Goal: Task Accomplishment & Management: Use online tool/utility

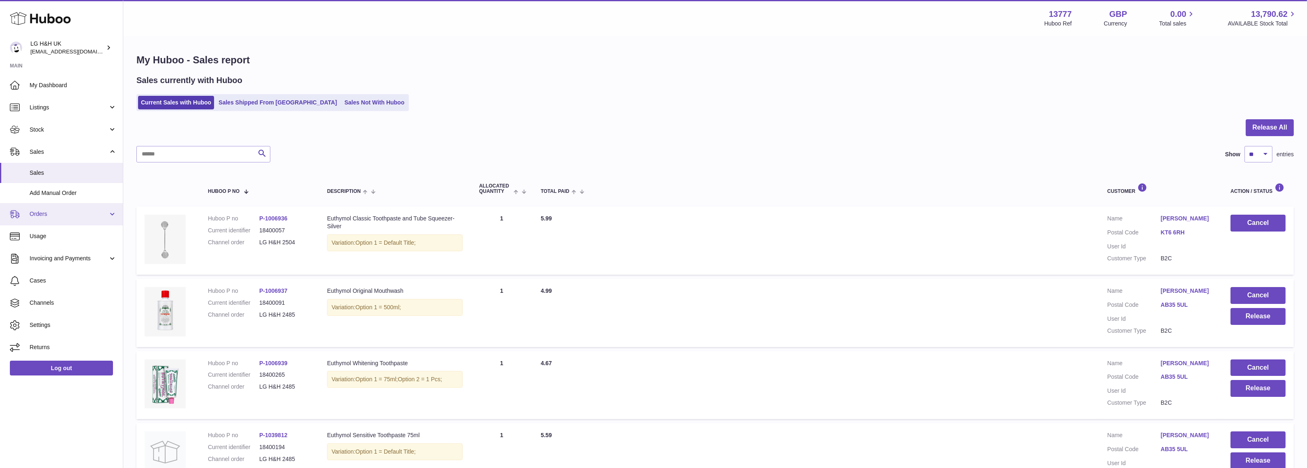
click at [40, 212] on span "Orders" at bounding box center [69, 214] width 78 height 8
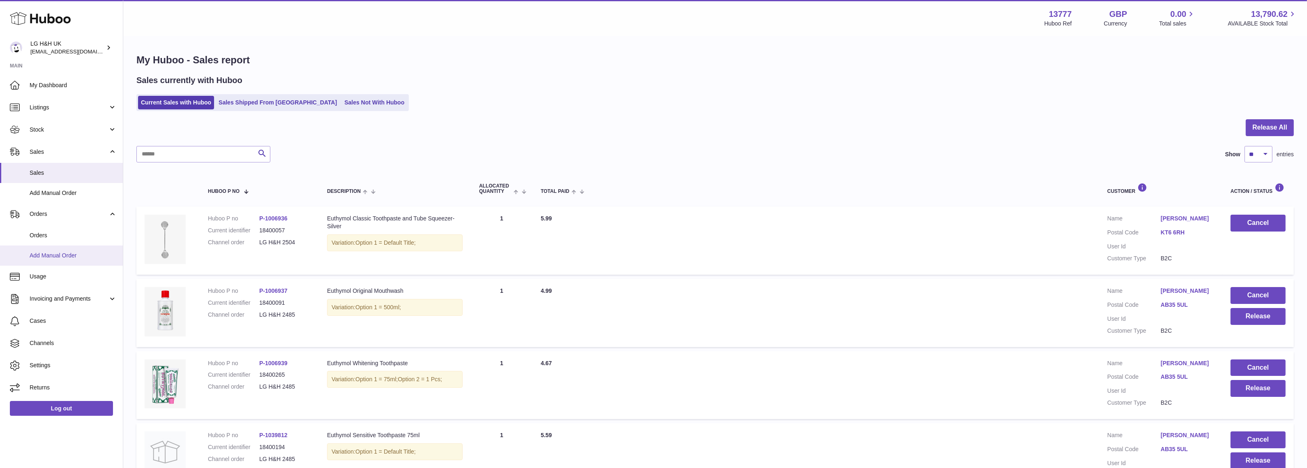
click at [44, 259] on link "Add Manual Order" at bounding box center [61, 255] width 123 height 20
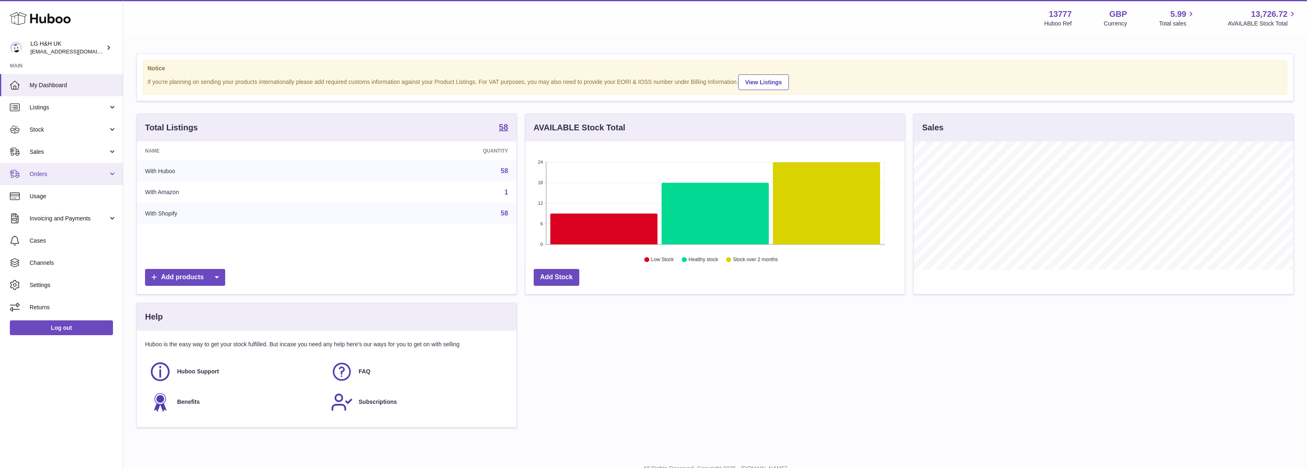
click at [44, 168] on link "Orders" at bounding box center [61, 174] width 123 height 22
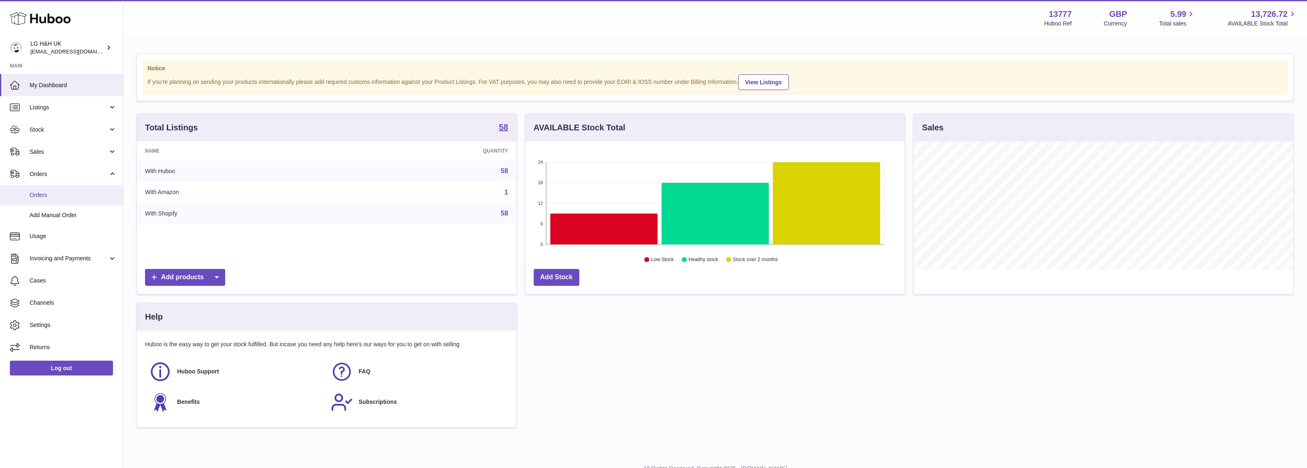
click at [34, 195] on span "Orders" at bounding box center [73, 195] width 87 height 8
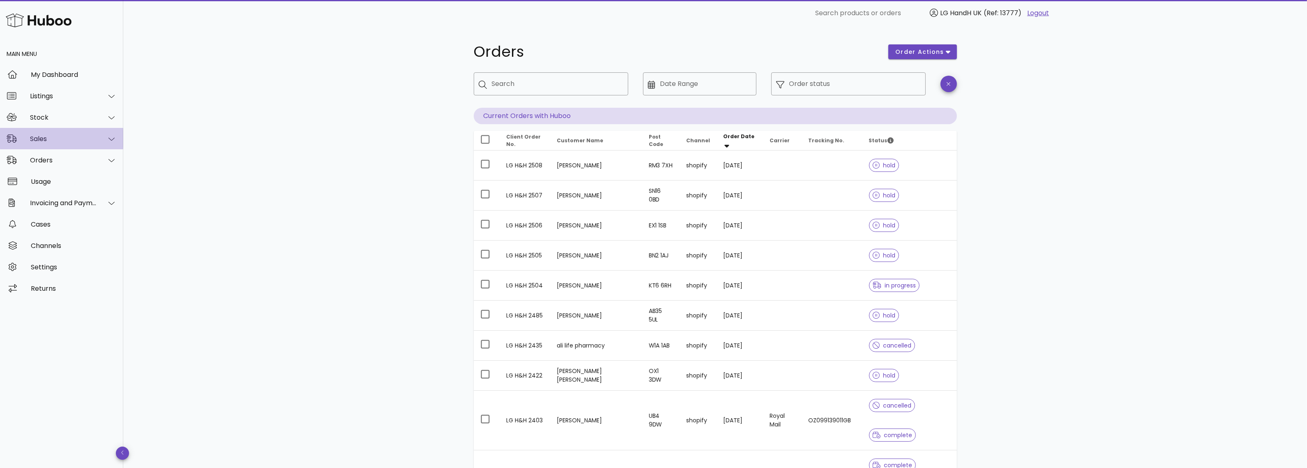
click at [61, 135] on div "Sales" at bounding box center [63, 139] width 67 height 8
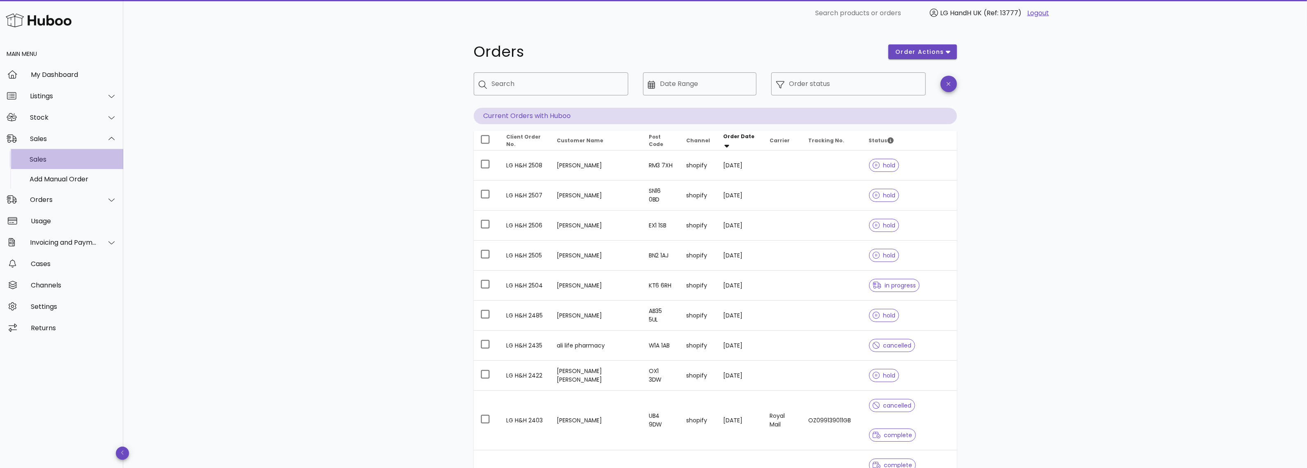
click at [42, 156] on div "Sales" at bounding box center [73, 159] width 87 height 8
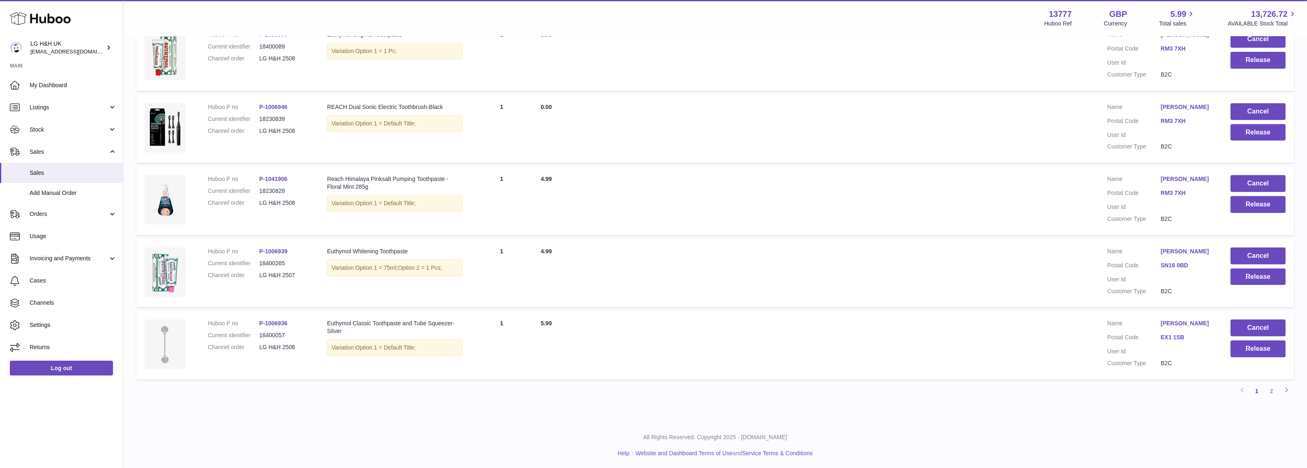
scroll to position [615, 0]
click at [1272, 389] on link "2" at bounding box center [1271, 389] width 15 height 15
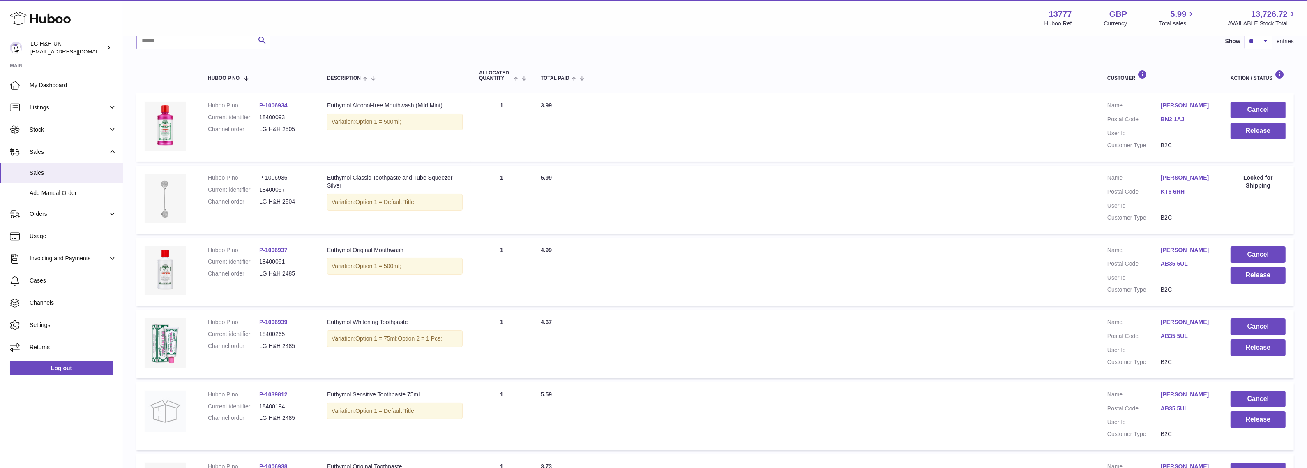
scroll to position [112, 0]
click at [1248, 132] on button "Release" at bounding box center [1258, 132] width 55 height 17
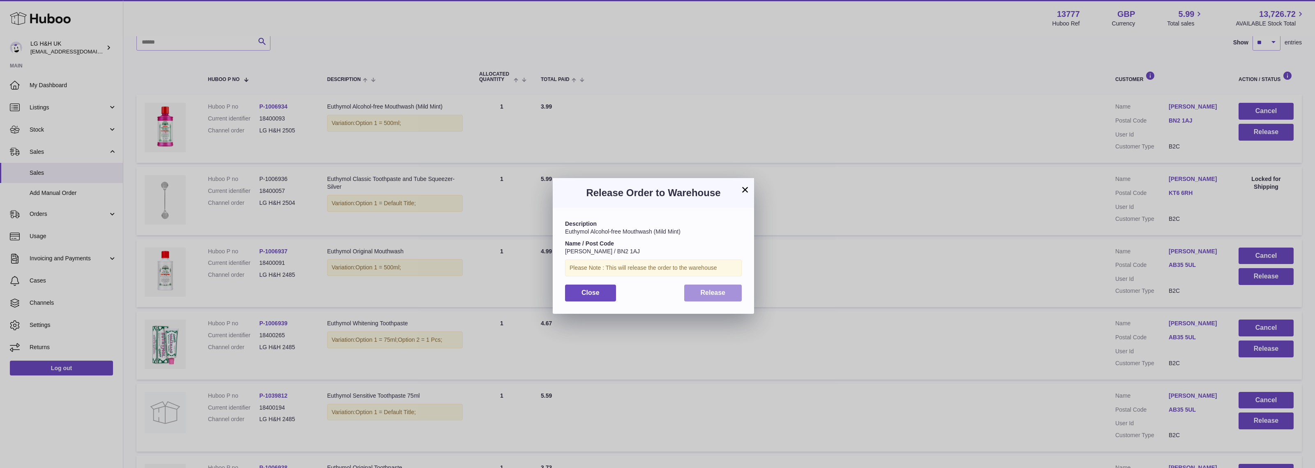
click at [712, 292] on span "Release" at bounding box center [713, 292] width 25 height 7
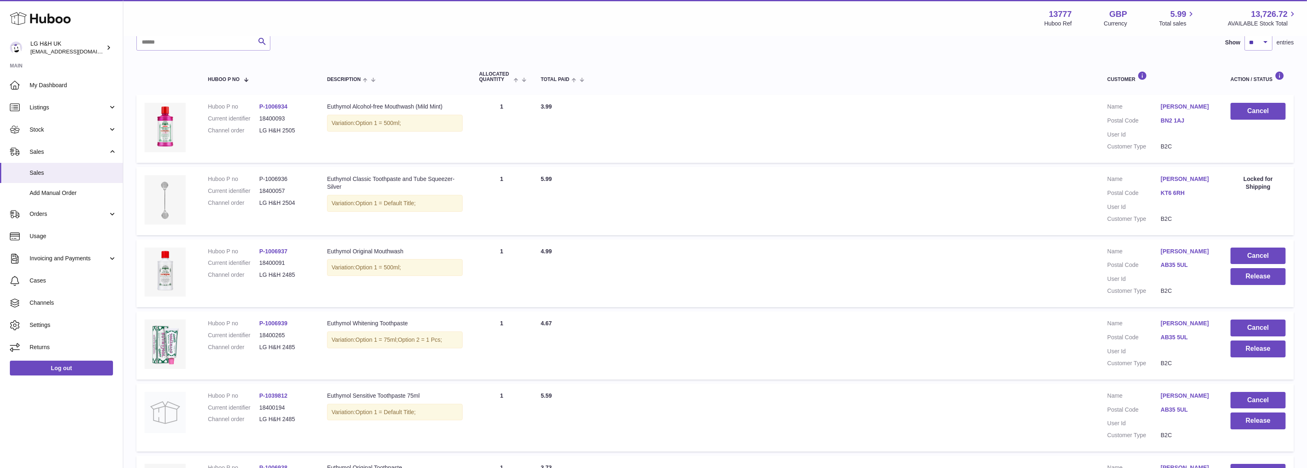
scroll to position [417, 0]
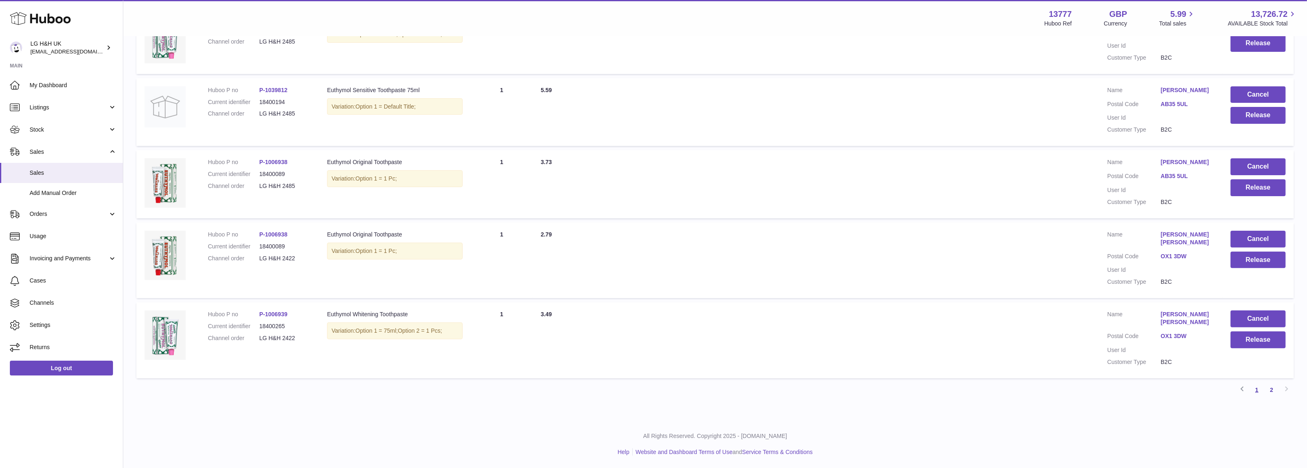
click at [1259, 387] on link "1" at bounding box center [1257, 389] width 15 height 15
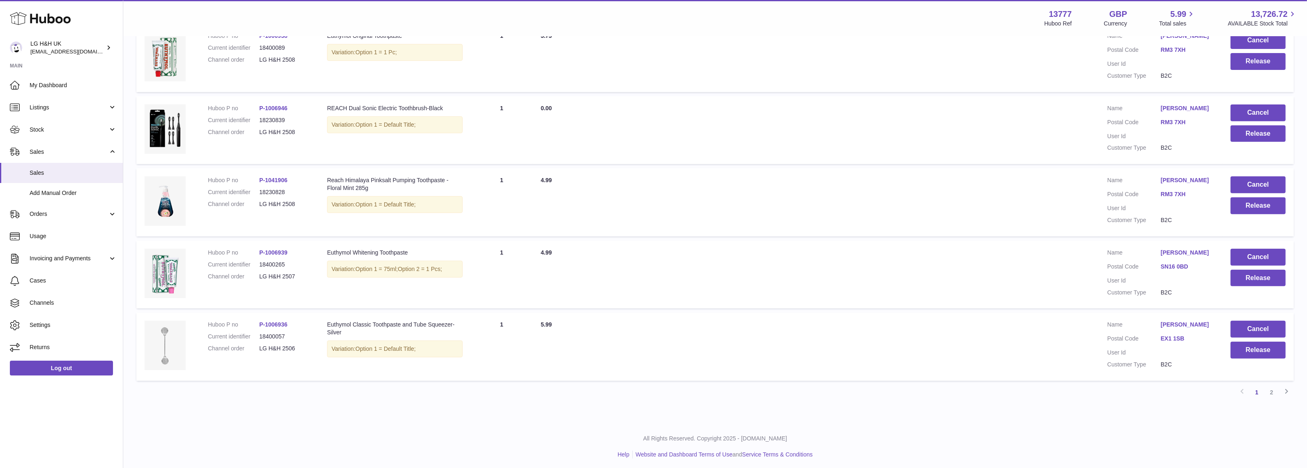
scroll to position [615, 0]
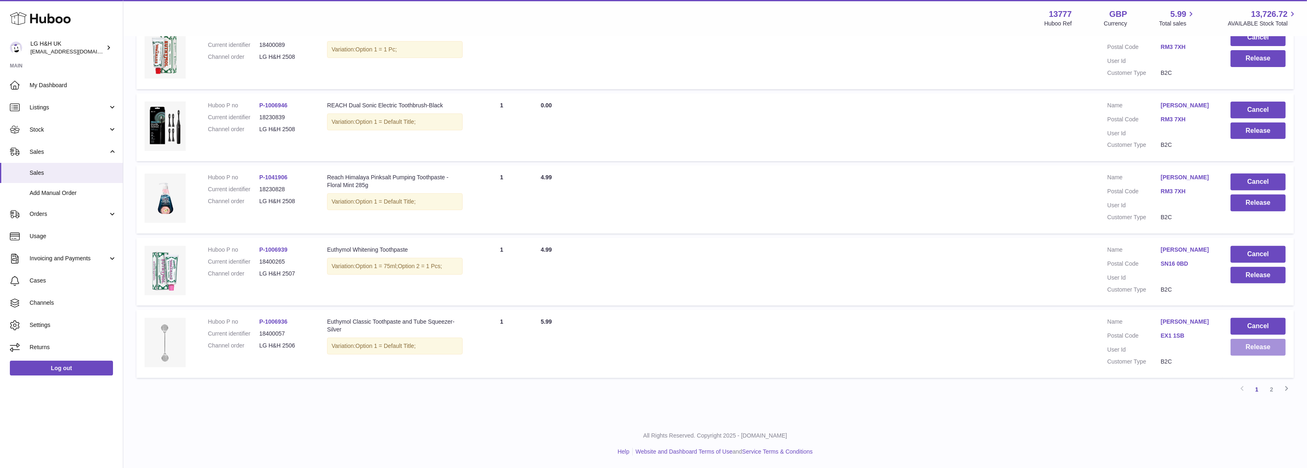
click at [1245, 355] on button "Release" at bounding box center [1258, 347] width 55 height 17
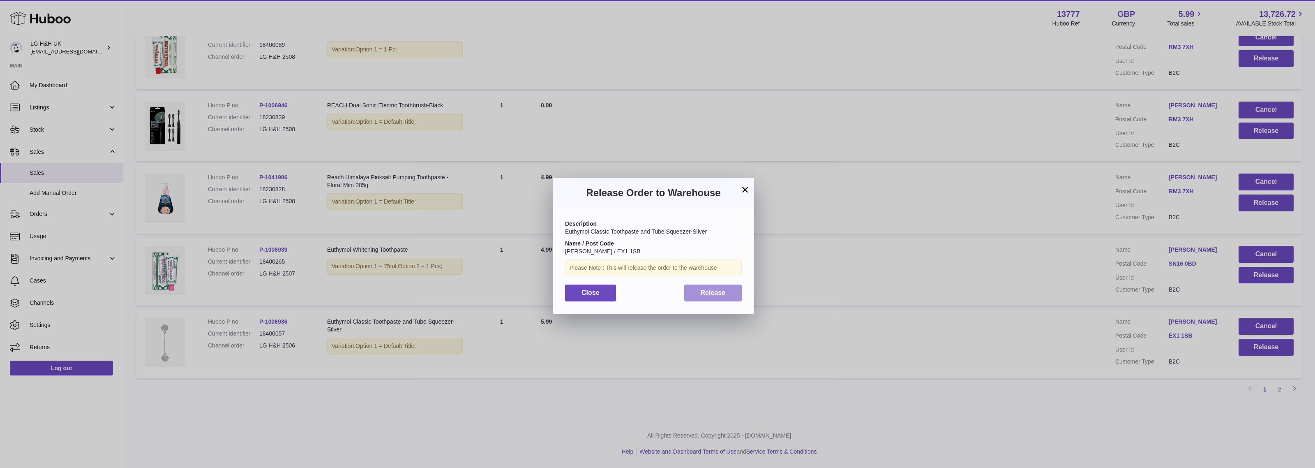
click at [735, 293] on button "Release" at bounding box center [713, 292] width 58 height 17
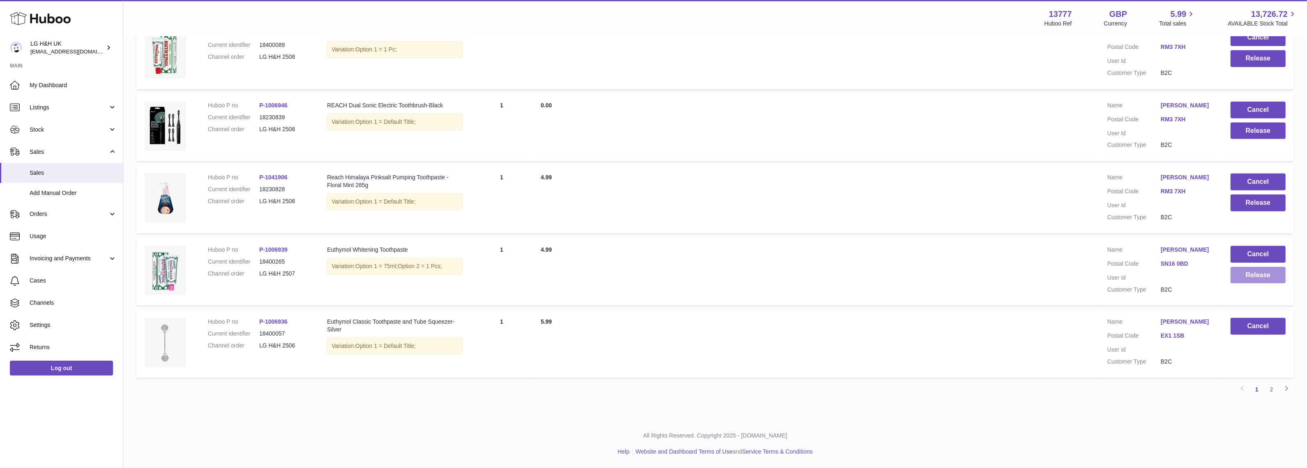
drag, startPoint x: 1236, startPoint y: 276, endPoint x: 1242, endPoint y: 267, distance: 10.9
click at [1242, 267] on td "Cancel Release" at bounding box center [1258, 272] width 72 height 68
click at [1242, 267] on button "Release" at bounding box center [1258, 275] width 55 height 17
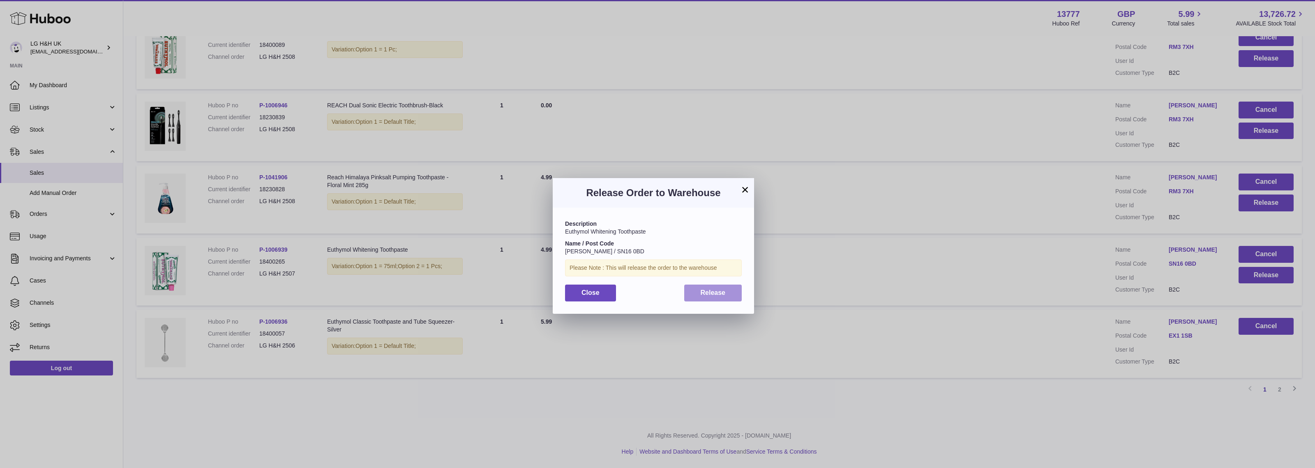
click at [726, 289] on button "Release" at bounding box center [713, 292] width 58 height 17
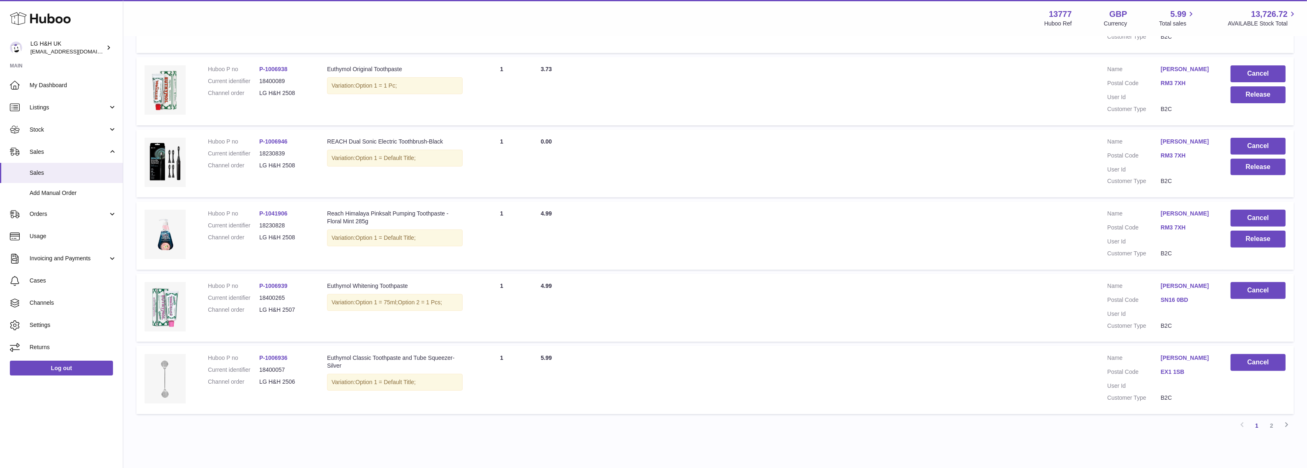
scroll to position [519, 0]
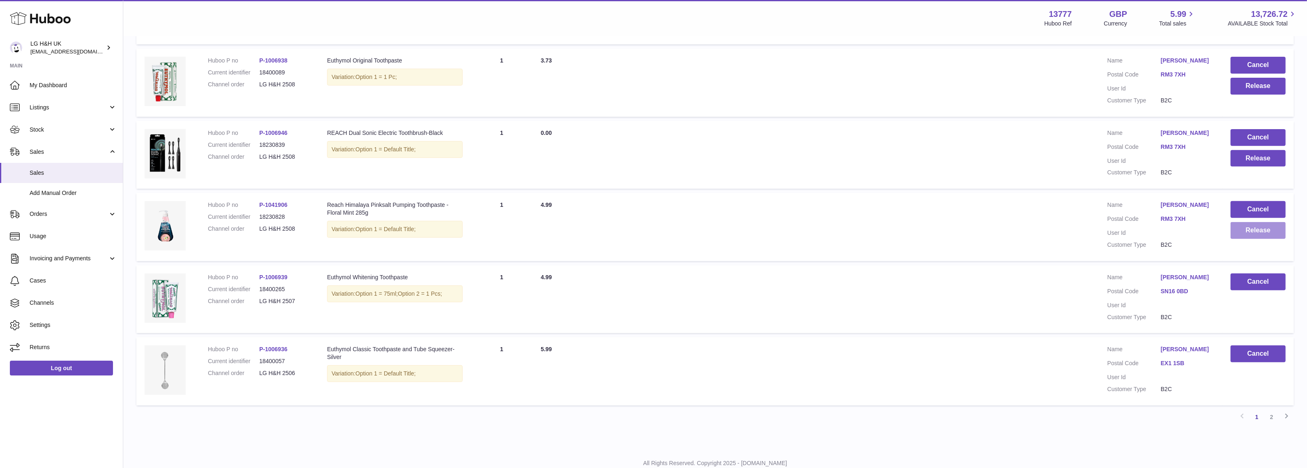
click at [1235, 239] on button "Release" at bounding box center [1258, 230] width 55 height 17
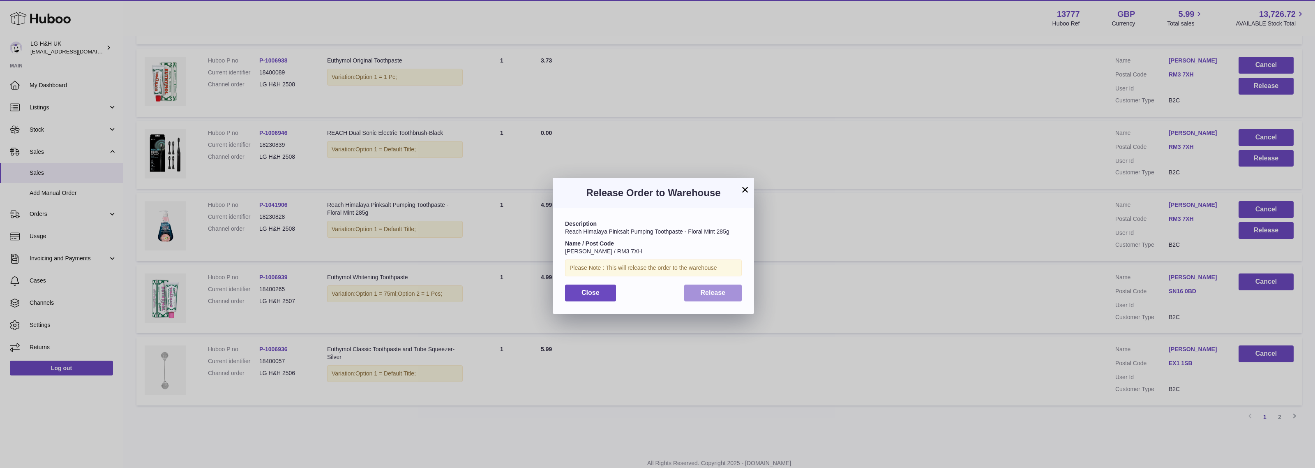
click at [733, 291] on button "Release" at bounding box center [713, 292] width 58 height 17
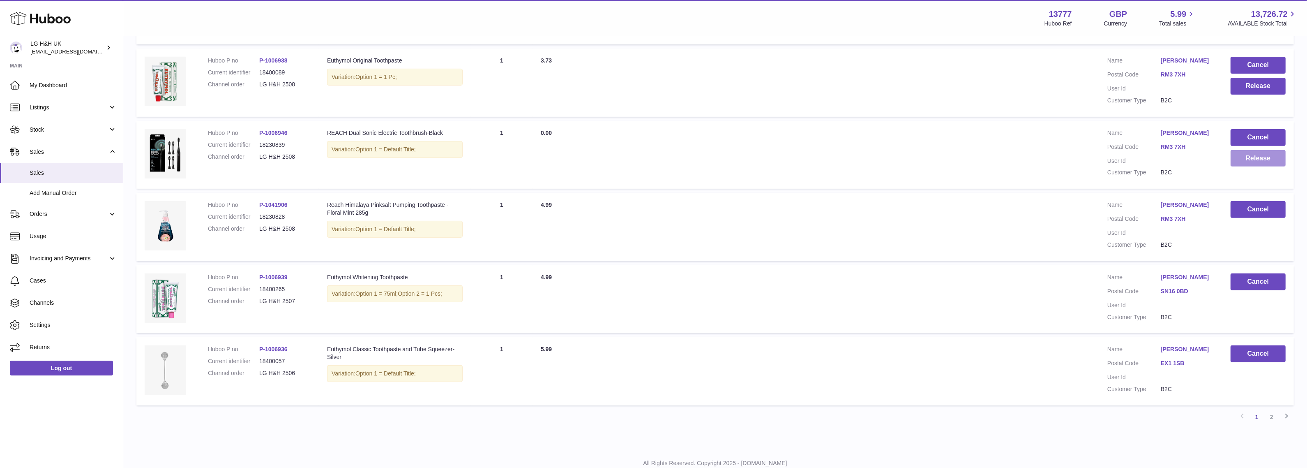
click at [1252, 167] on button "Release" at bounding box center [1258, 158] width 55 height 17
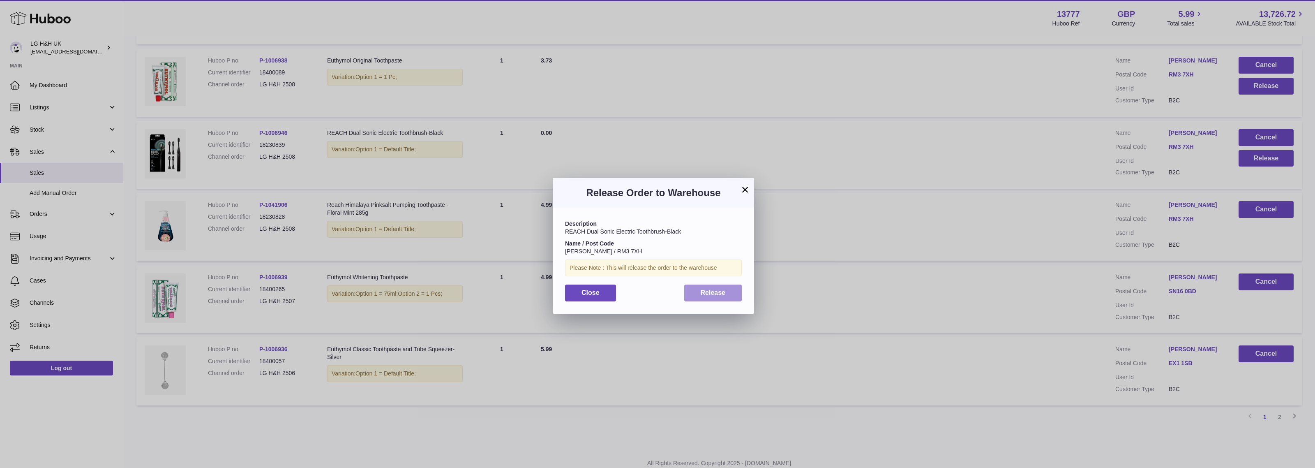
click at [727, 286] on button "Release" at bounding box center [713, 292] width 58 height 17
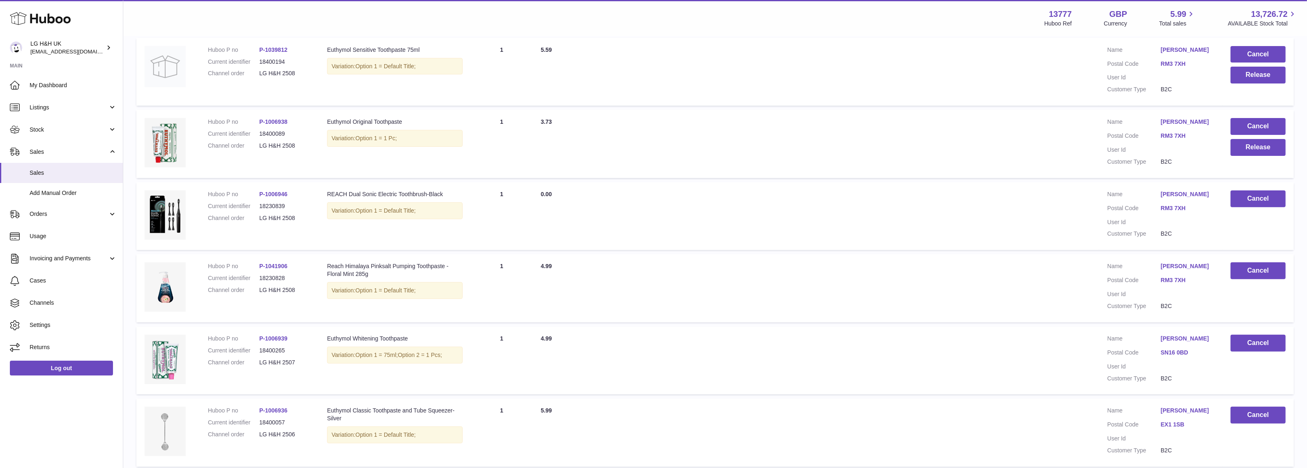
scroll to position [457, 0]
click at [1246, 156] on button "Release" at bounding box center [1258, 147] width 55 height 17
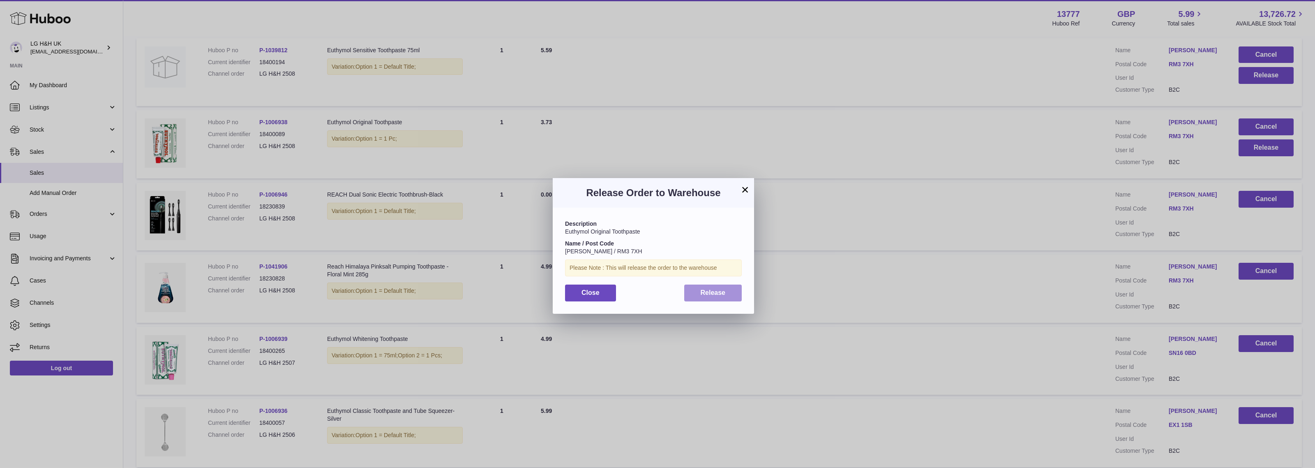
click at [735, 294] on button "Release" at bounding box center [713, 292] width 58 height 17
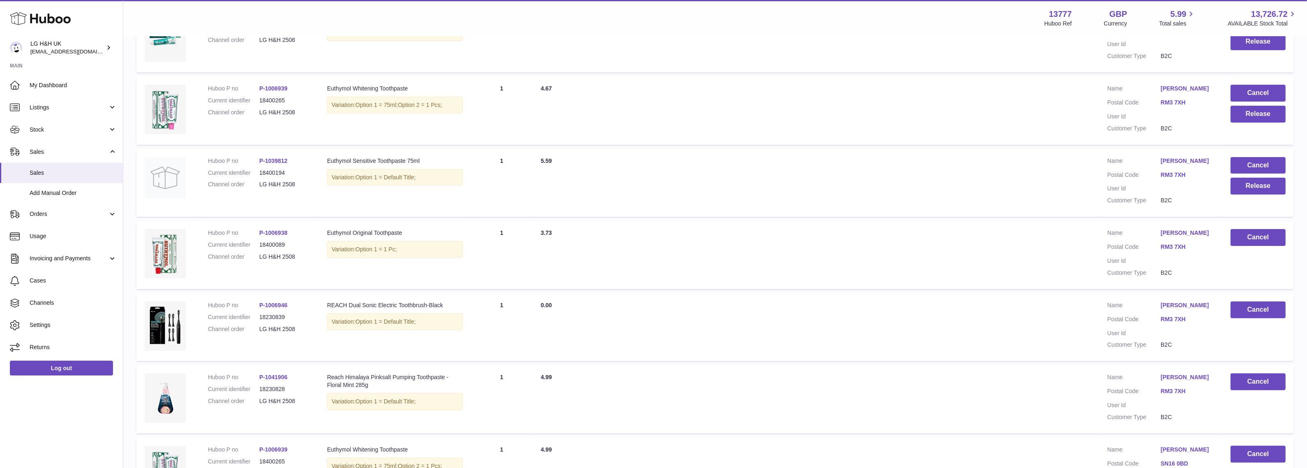
scroll to position [346, 0]
click at [1250, 195] on button "Release" at bounding box center [1258, 186] width 55 height 17
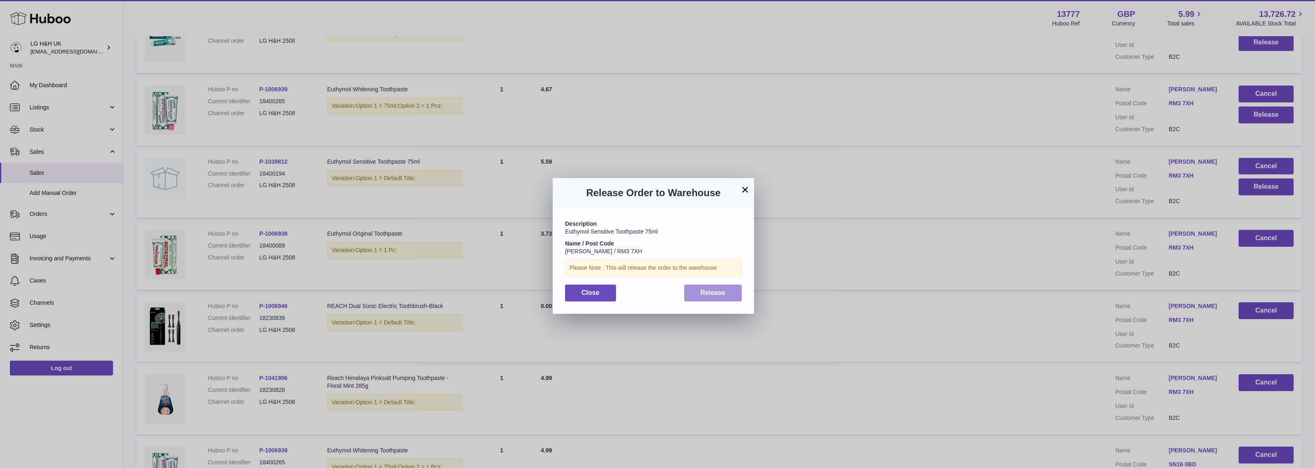
click at [705, 290] on span "Release" at bounding box center [713, 292] width 25 height 7
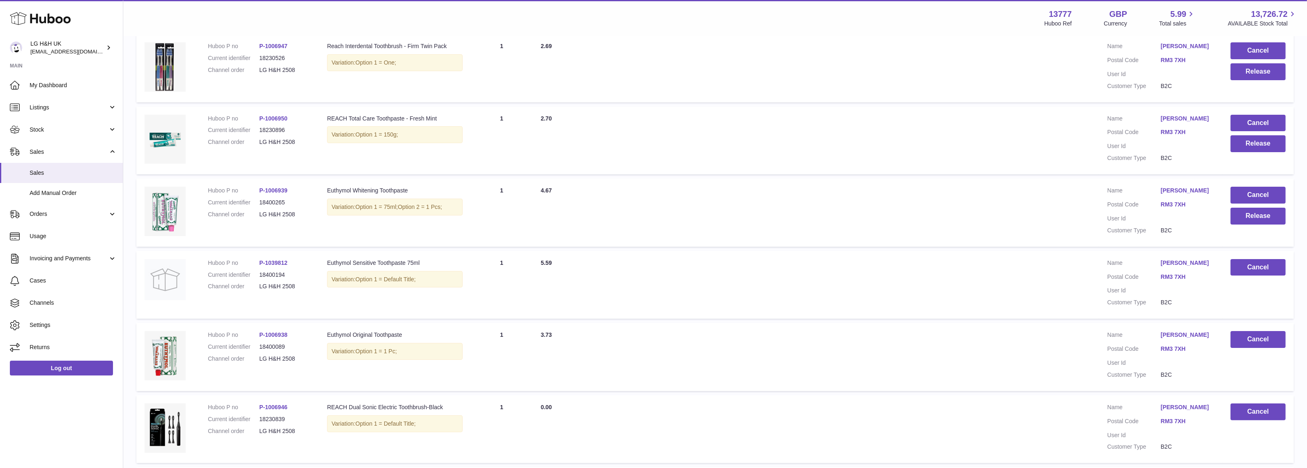
scroll to position [244, 0]
click at [1256, 225] on button "Release" at bounding box center [1258, 216] width 55 height 17
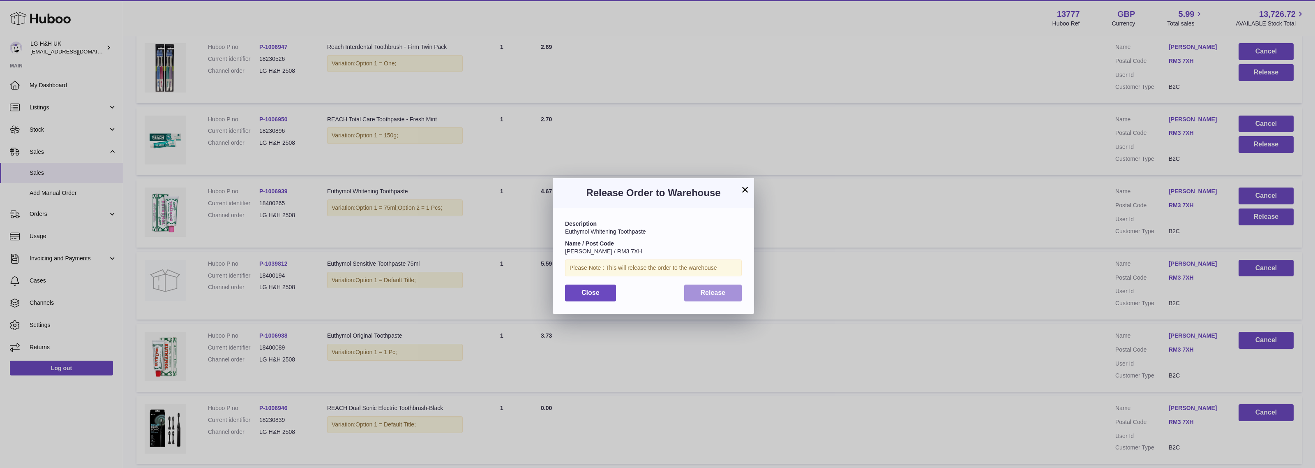
click at [722, 290] on span "Release" at bounding box center [713, 292] width 25 height 7
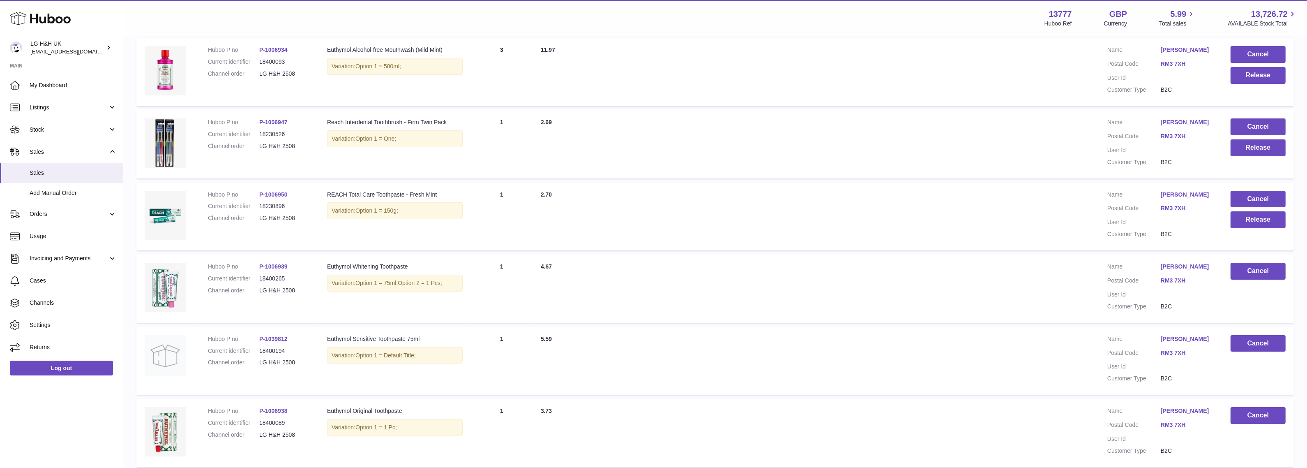
scroll to position [168, 0]
click at [1243, 229] on button "Release" at bounding box center [1258, 220] width 55 height 17
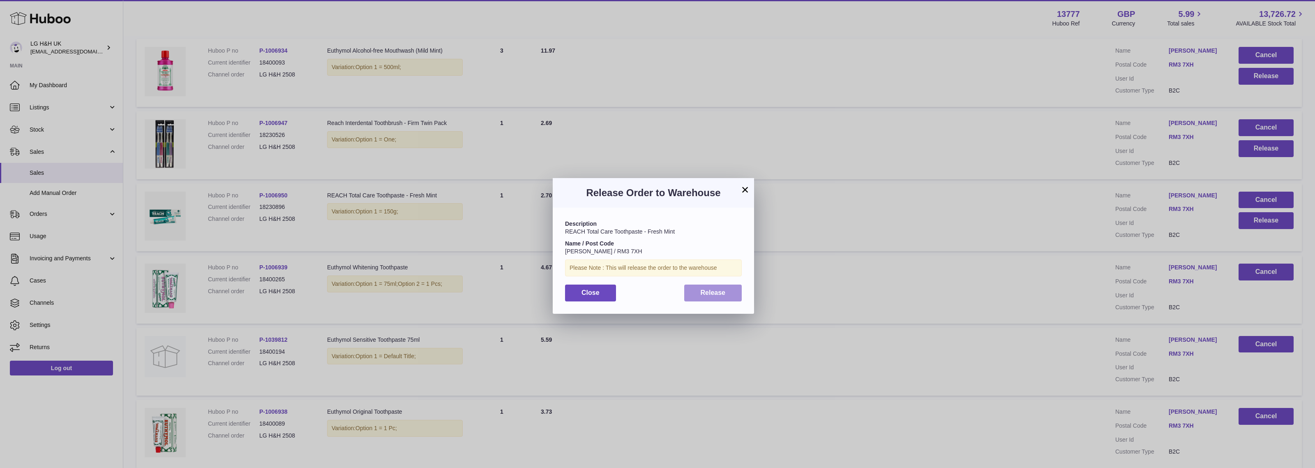
click at [725, 292] on button "Release" at bounding box center [713, 292] width 58 height 17
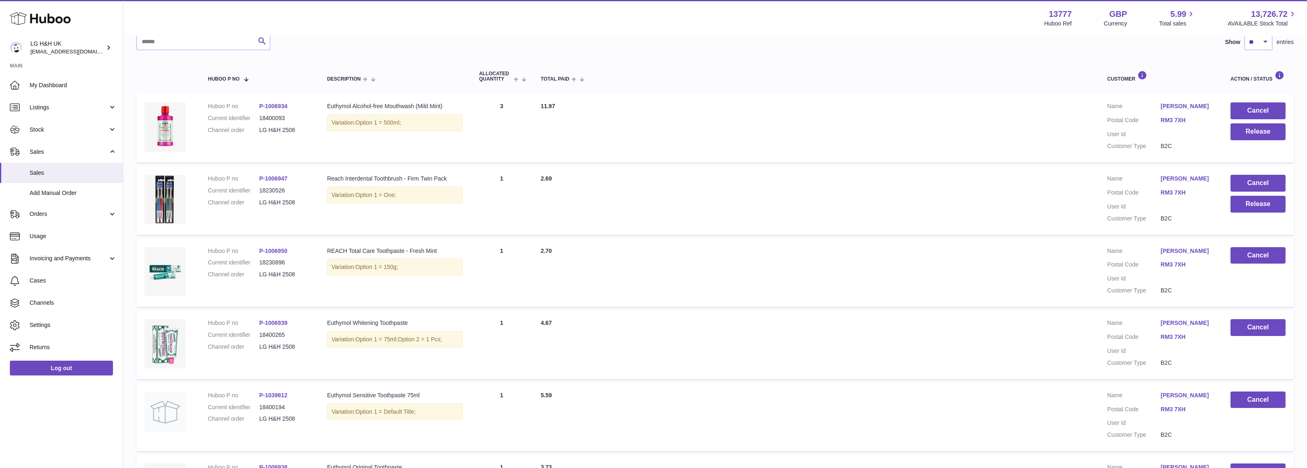
scroll to position [110, 0]
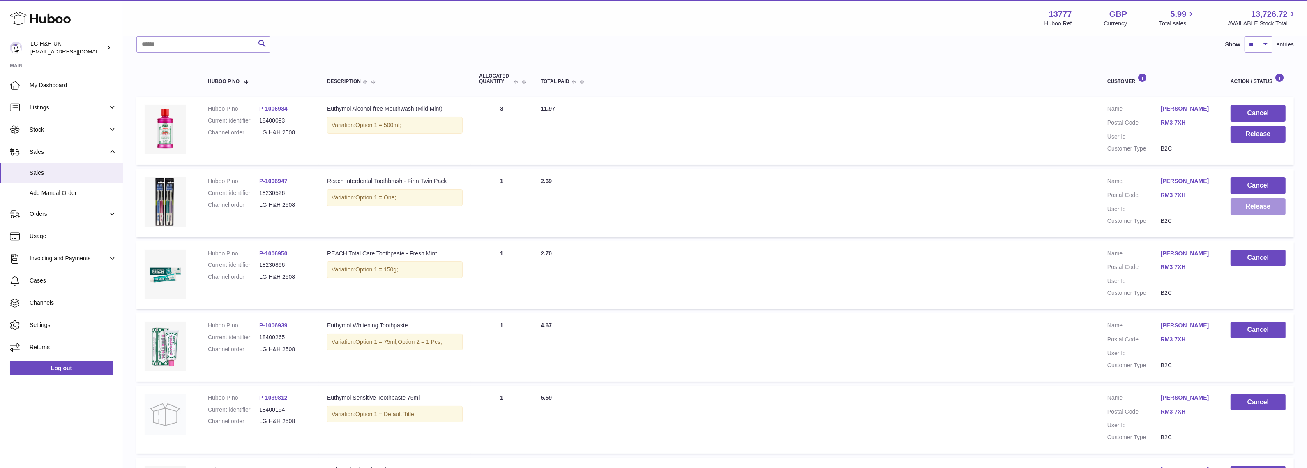
click at [1259, 215] on button "Release" at bounding box center [1258, 206] width 55 height 17
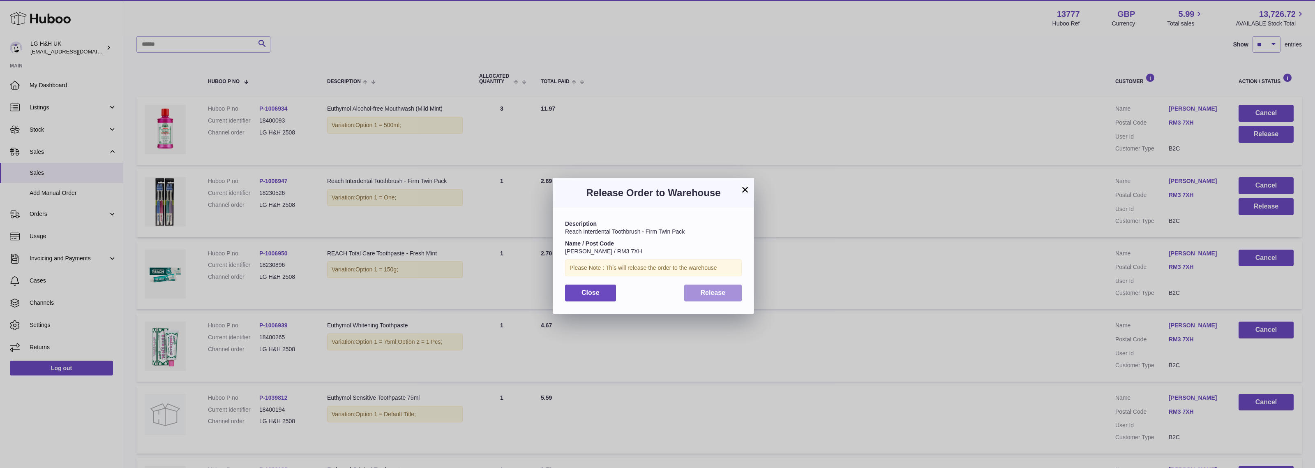
click at [732, 293] on button "Release" at bounding box center [713, 292] width 58 height 17
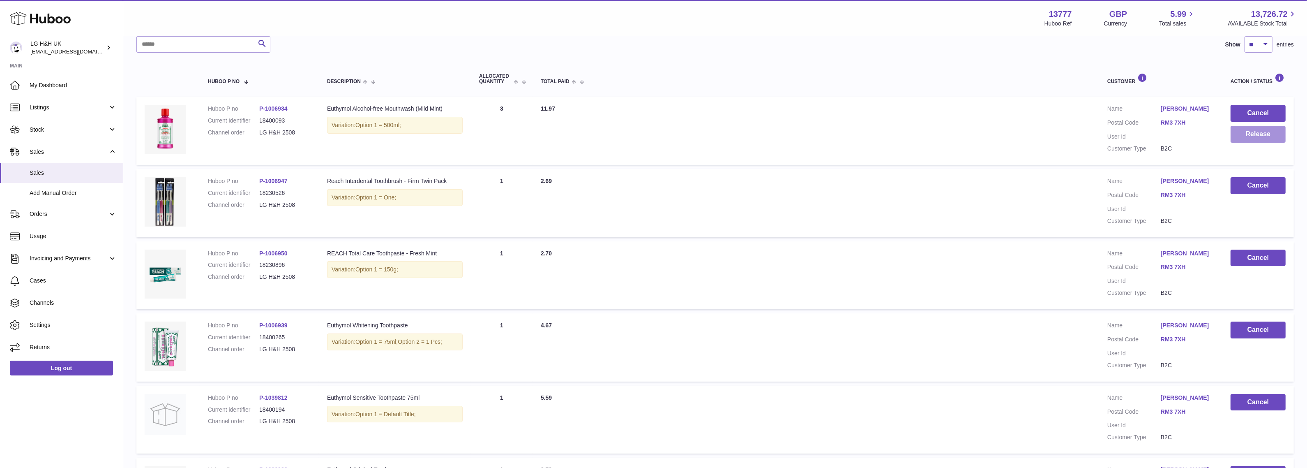
click at [1244, 139] on button "Release" at bounding box center [1258, 134] width 55 height 17
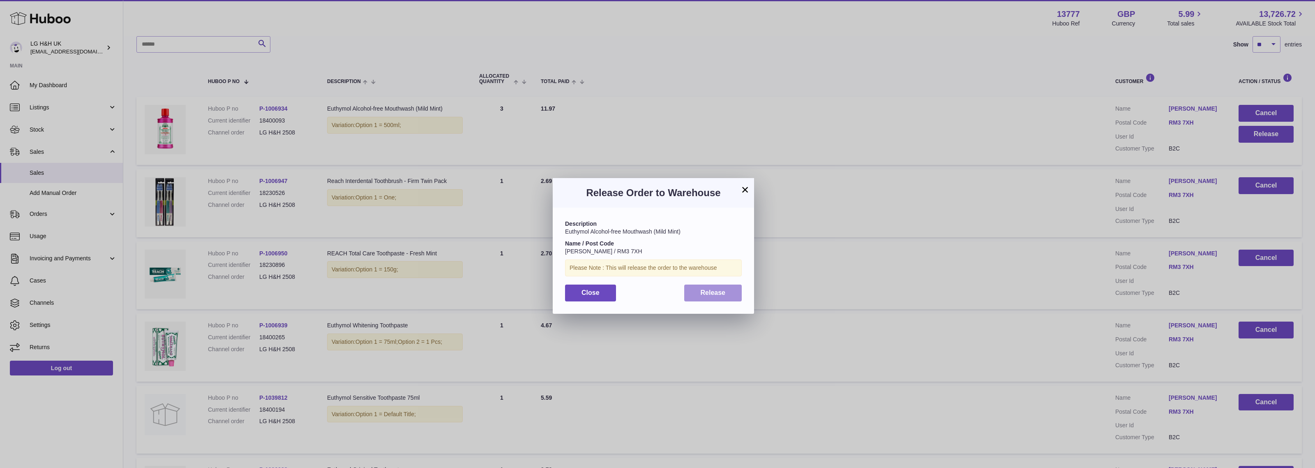
click at [719, 293] on span "Release" at bounding box center [713, 292] width 25 height 7
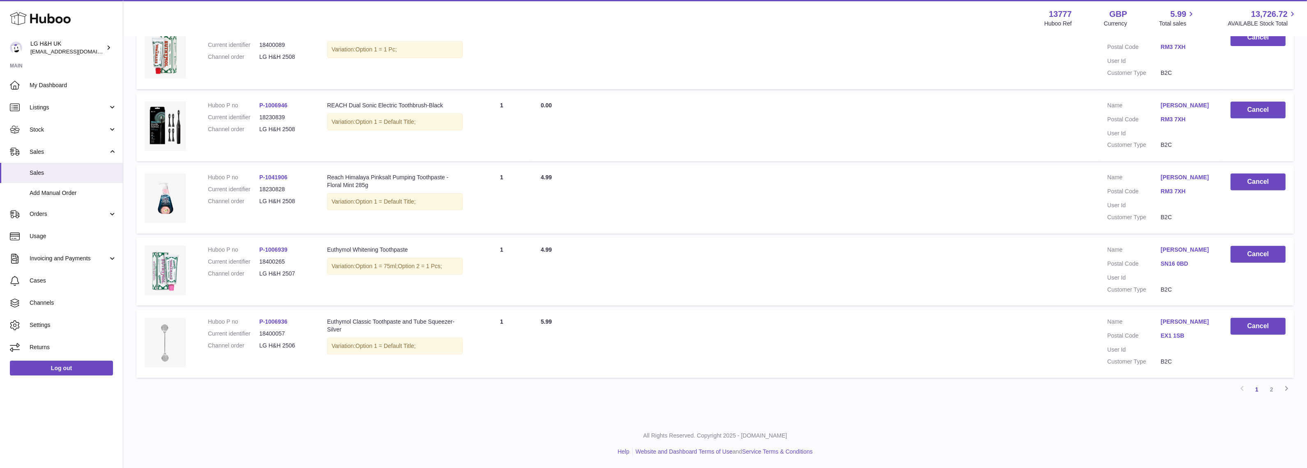
scroll to position [615, 0]
click at [1271, 386] on link "2" at bounding box center [1271, 389] width 15 height 15
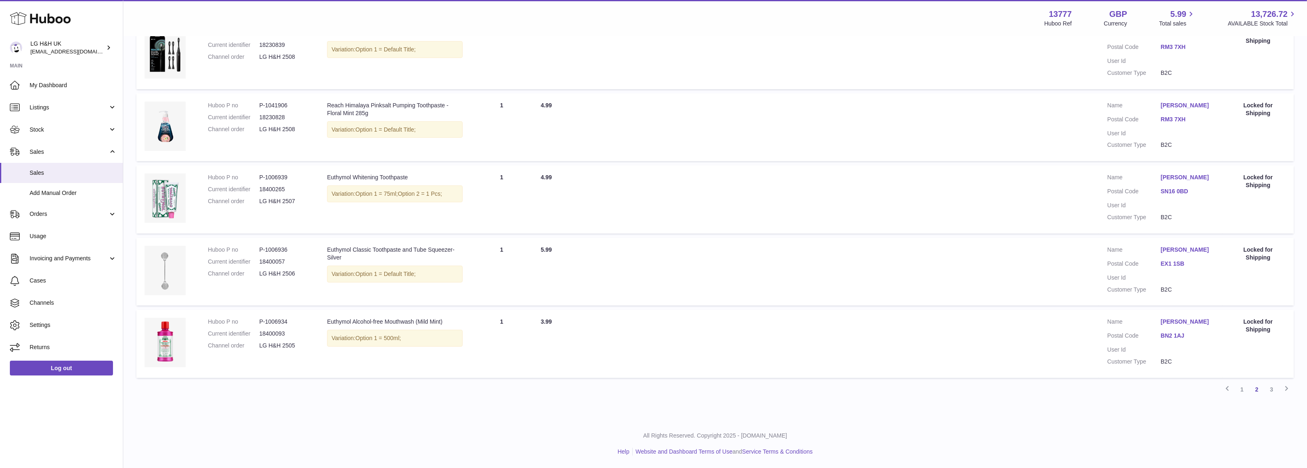
scroll to position [607, 0]
click at [1275, 389] on link "3" at bounding box center [1271, 389] width 15 height 15
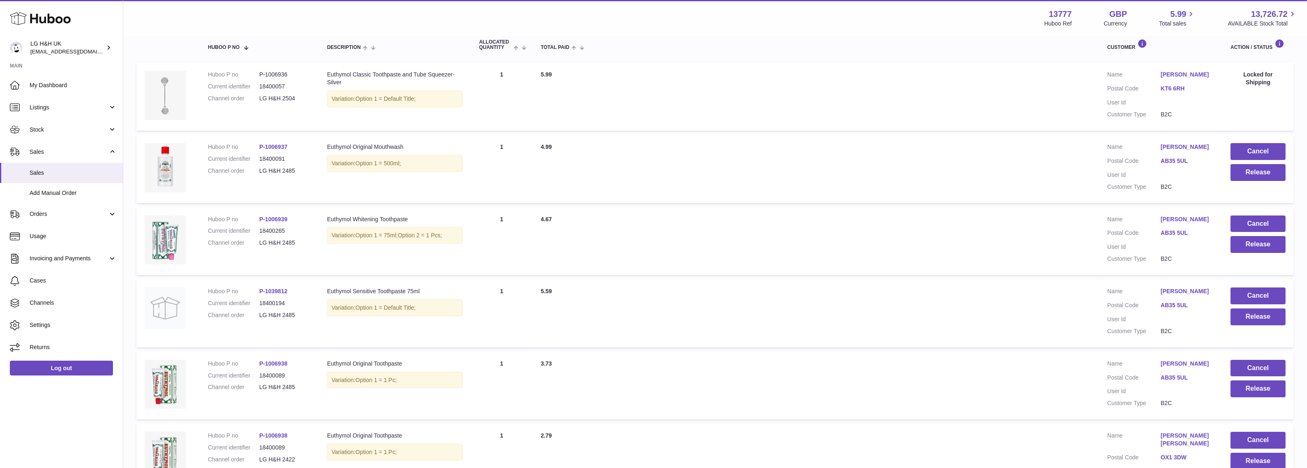
scroll to position [139, 0]
